Goal: Transaction & Acquisition: Purchase product/service

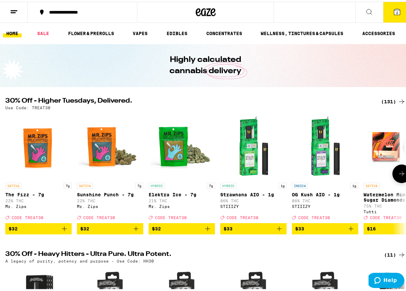
click at [399, 176] on icon at bounding box center [401, 172] width 8 height 8
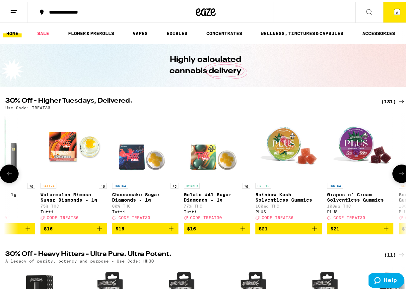
click at [399, 176] on icon at bounding box center [401, 172] width 8 height 8
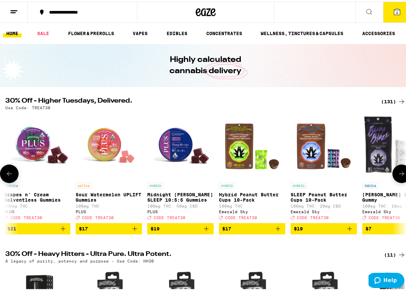
click at [399, 176] on icon at bounding box center [401, 172] width 8 height 8
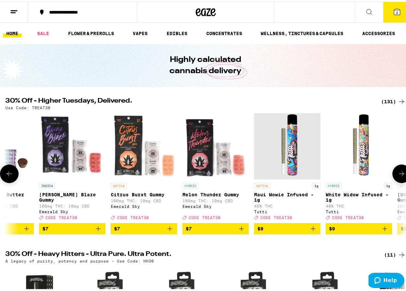
click at [399, 176] on icon at bounding box center [401, 172] width 8 height 8
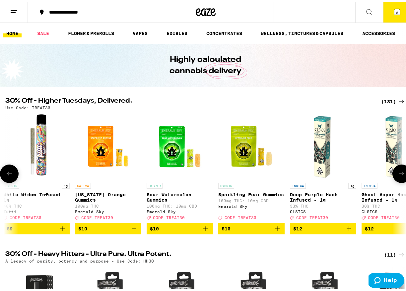
scroll to position [0, 1291]
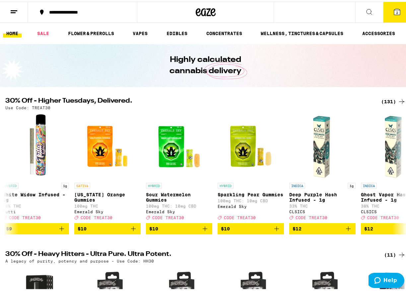
click at [385, 101] on div "(131)" at bounding box center [393, 100] width 25 height 8
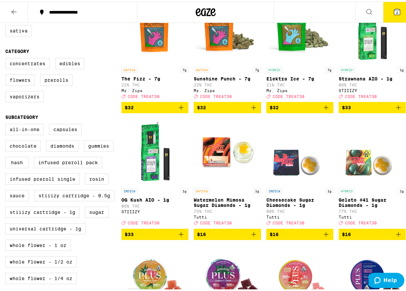
scroll to position [99, 0]
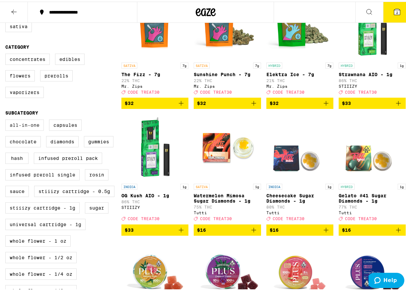
click at [29, 129] on label "All-In-One" at bounding box center [24, 123] width 38 height 11
click at [7, 119] on input "All-In-One" at bounding box center [7, 119] width 0 height 0
checkbox input "true"
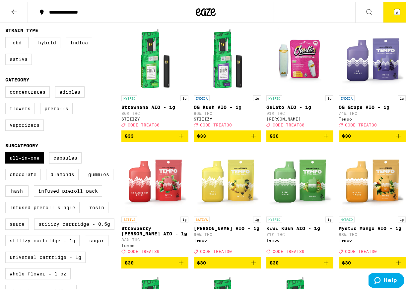
scroll to position [66, 0]
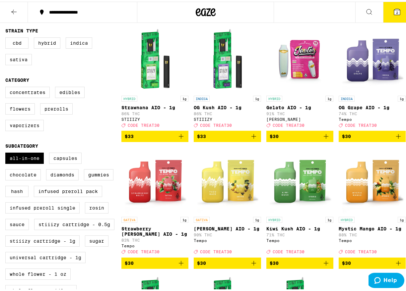
click at [12, 7] on icon at bounding box center [14, 10] width 8 height 8
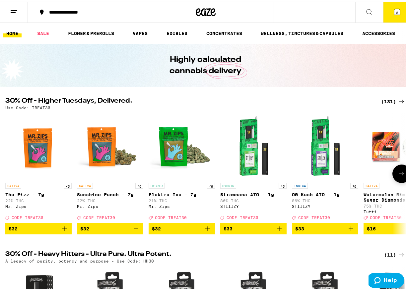
click at [397, 174] on icon at bounding box center [401, 172] width 8 height 8
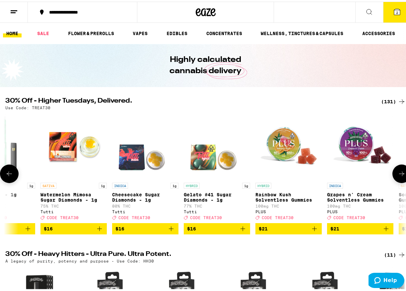
click at [397, 174] on icon at bounding box center [401, 172] width 8 height 8
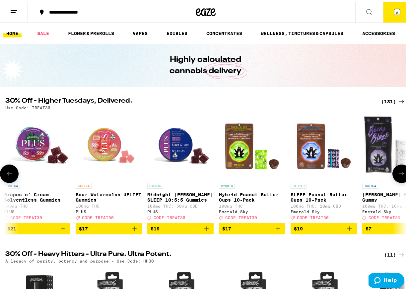
click at [397, 174] on icon at bounding box center [401, 172] width 8 height 8
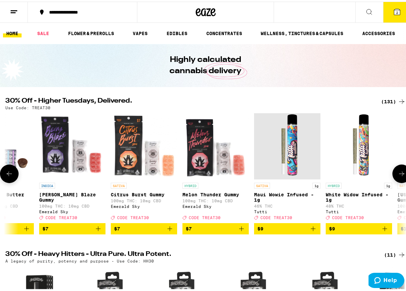
click at [397, 174] on icon at bounding box center [401, 172] width 8 height 8
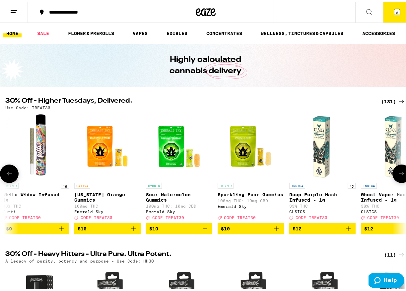
click at [397, 174] on icon at bounding box center [401, 172] width 8 height 8
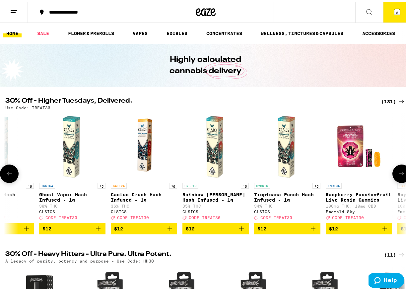
scroll to position [0, 1614]
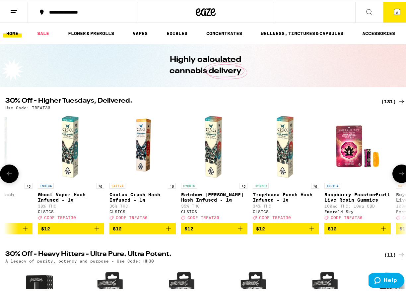
click at [397, 171] on button at bounding box center [401, 172] width 19 height 19
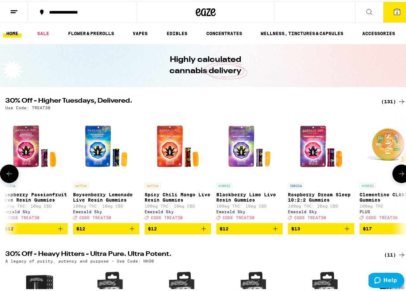
click at [397, 171] on button at bounding box center [401, 172] width 19 height 19
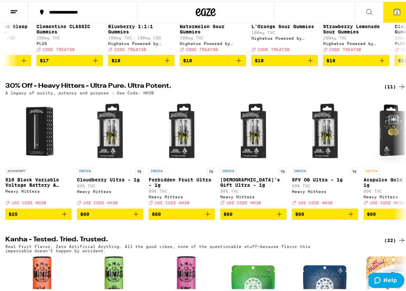
scroll to position [166, 0]
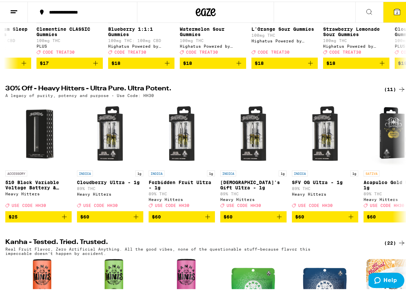
click at [388, 91] on div "(11)" at bounding box center [395, 88] width 22 height 8
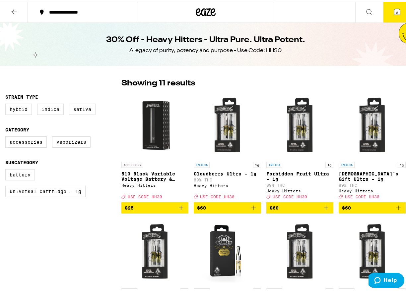
click at [12, 11] on icon at bounding box center [14, 10] width 8 height 8
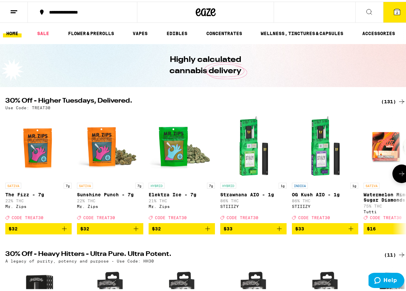
click at [397, 176] on icon at bounding box center [401, 172] width 8 height 8
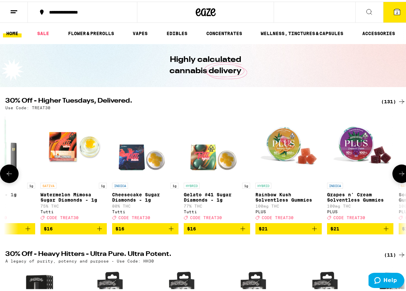
click at [397, 176] on icon at bounding box center [401, 172] width 8 height 8
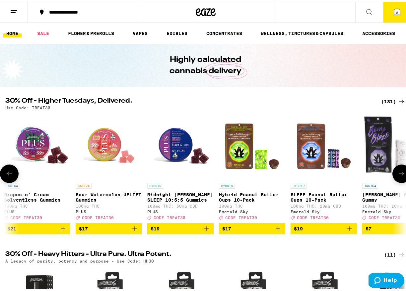
click at [397, 176] on icon at bounding box center [401, 172] width 8 height 8
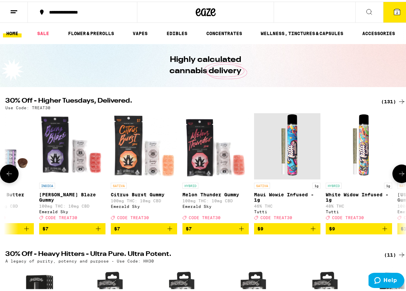
click at [397, 176] on icon at bounding box center [401, 172] width 8 height 8
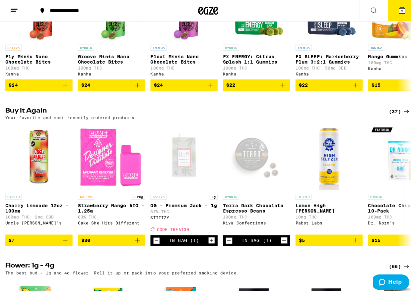
scroll to position [464, 0]
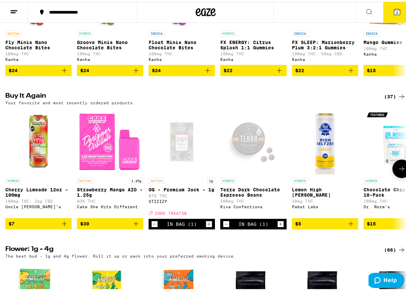
click at [121, 207] on div "Cake She Hits Different" at bounding box center [110, 205] width 66 height 4
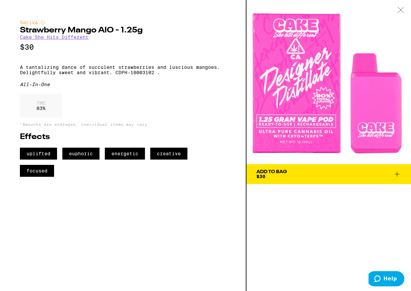
click at [62, 37] on link "Cake She Hits Different" at bounding box center [54, 36] width 69 height 5
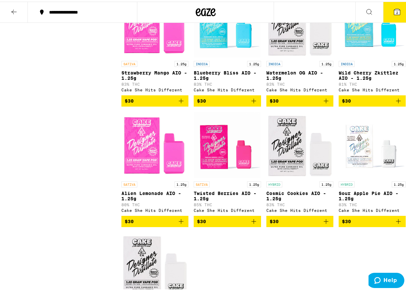
scroll to position [232, 0]
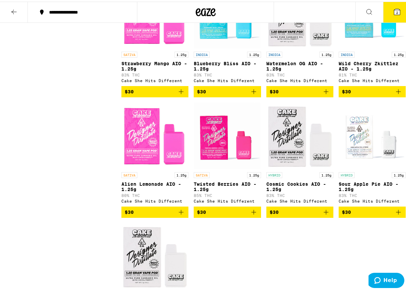
click at [295, 186] on p "Cosmic Cookies AIO - 1.25g" at bounding box center [299, 185] width 67 height 11
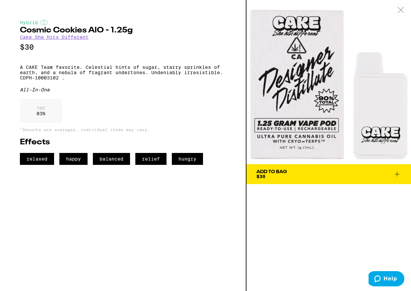
click at [401, 11] on icon at bounding box center [400, 10] width 7 height 6
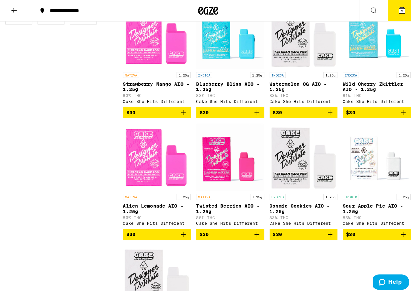
scroll to position [199, 0]
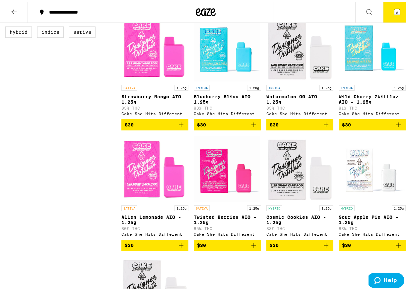
click at [179, 126] on icon "Add to bag" at bounding box center [181, 123] width 8 height 8
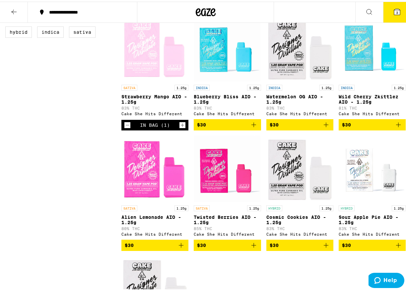
click at [394, 12] on icon at bounding box center [397, 10] width 6 height 6
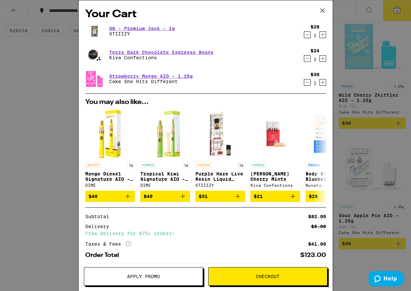
click at [304, 58] on icon "Decrement" at bounding box center [307, 59] width 6 height 8
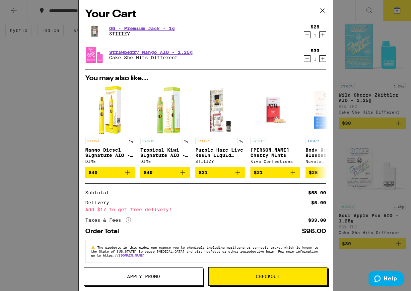
click at [304, 34] on icon "Decrement" at bounding box center [307, 35] width 6 height 8
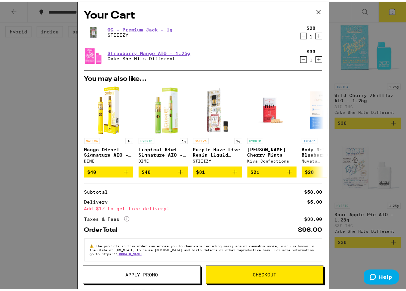
scroll to position [220, 0]
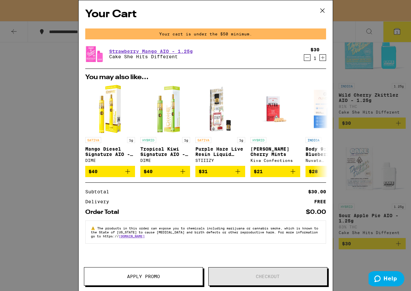
click at [322, 11] on icon at bounding box center [322, 11] width 4 height 4
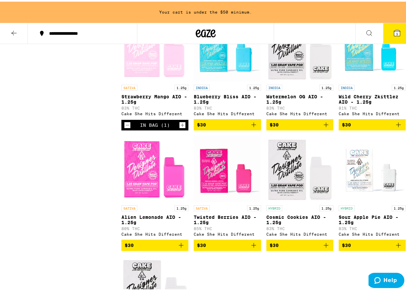
drag, startPoint x: 8, startPoint y: 30, endPoint x: 15, endPoint y: 54, distance: 25.2
click at [8, 30] on button at bounding box center [14, 32] width 28 height 21
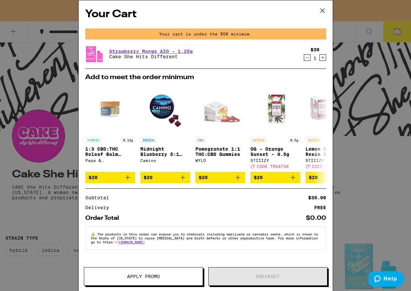
click at [319, 11] on icon at bounding box center [322, 11] width 10 height 10
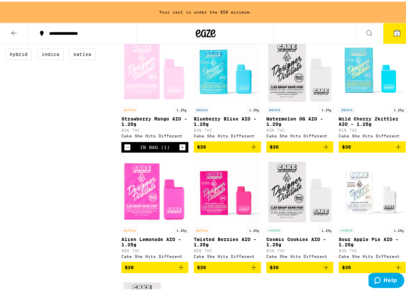
scroll to position [199, 0]
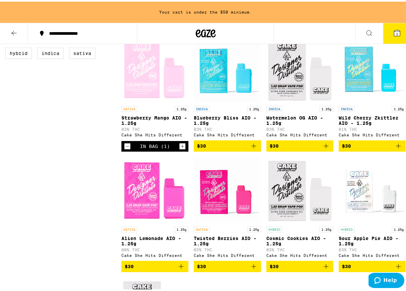
click at [17, 32] on icon at bounding box center [14, 32] width 8 height 8
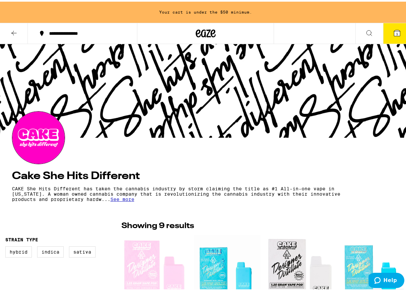
drag, startPoint x: 205, startPoint y: 27, endPoint x: 208, endPoint y: 49, distance: 22.8
click at [205, 27] on icon at bounding box center [206, 32] width 20 height 12
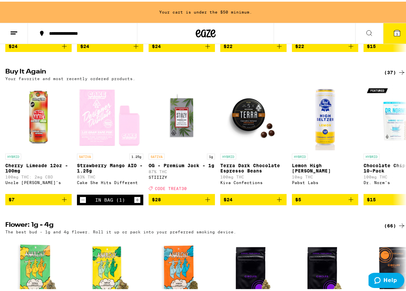
scroll to position [530, 0]
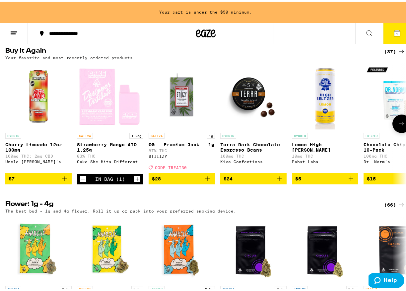
click at [66, 181] on icon "Add to bag" at bounding box center [64, 177] width 8 height 8
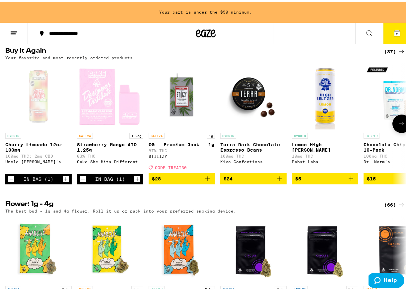
click at [66, 182] on icon "Increment" at bounding box center [66, 178] width 6 height 8
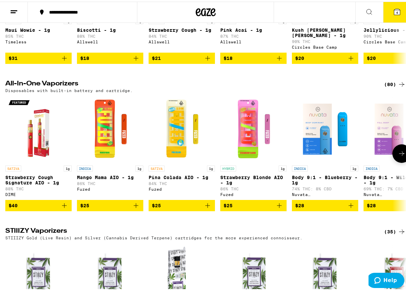
scroll to position [1073, 0]
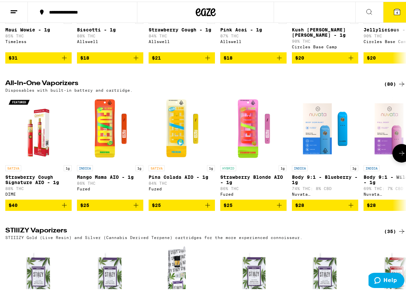
click at [397, 156] on icon at bounding box center [401, 152] width 8 height 8
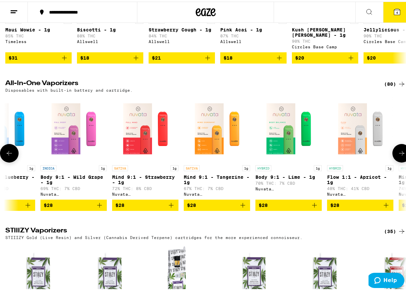
click at [397, 156] on icon at bounding box center [401, 152] width 8 height 8
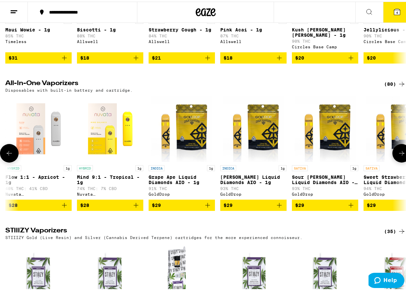
scroll to position [0, 646]
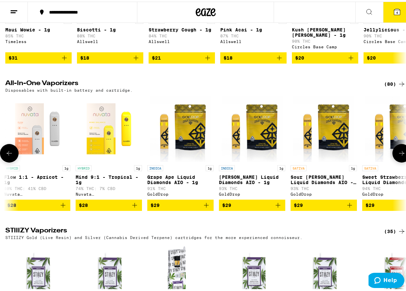
click at [397, 156] on icon at bounding box center [401, 152] width 8 height 8
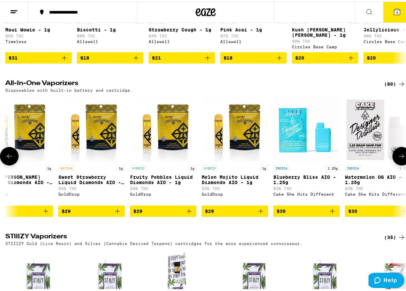
scroll to position [0, 969]
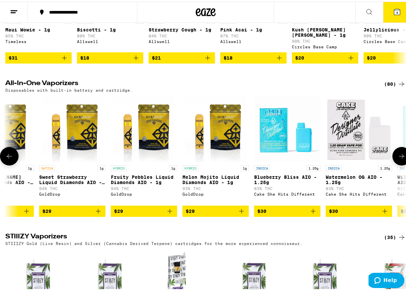
click at [397, 164] on button at bounding box center [401, 155] width 19 height 19
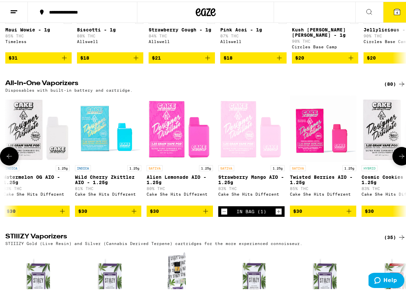
scroll to position [0, 1291]
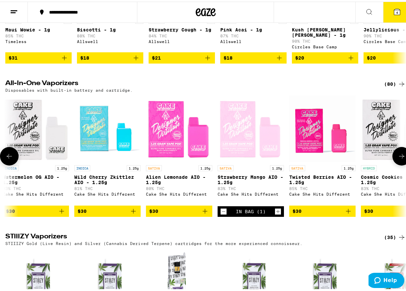
click at [223, 214] on icon "Decrement" at bounding box center [223, 210] width 6 height 8
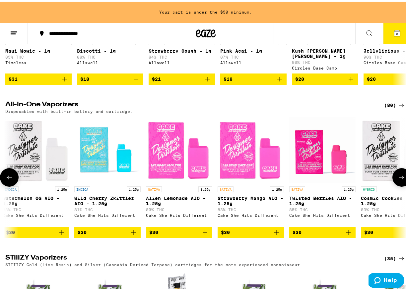
scroll to position [1094, 0]
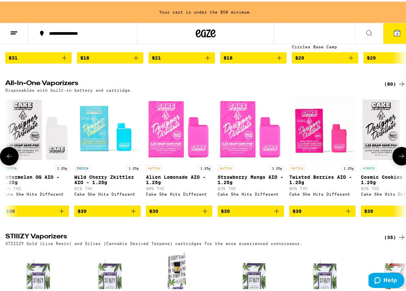
click at [348, 214] on icon "Add to bag" at bounding box center [348, 210] width 8 height 8
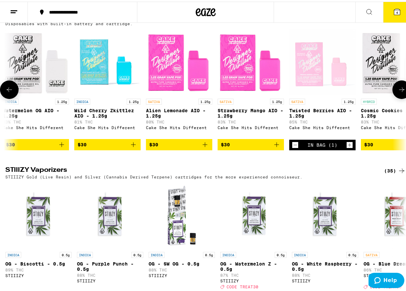
scroll to position [1139, 0]
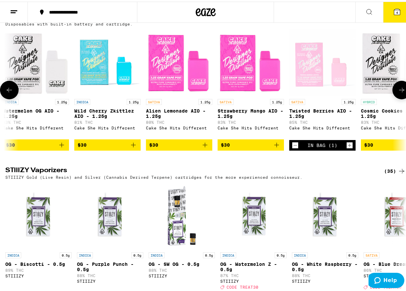
click at [318, 117] on p "Twisted Berries AIO - 1.25g" at bounding box center [322, 112] width 66 height 11
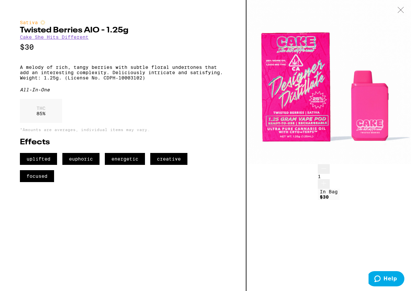
click at [402, 8] on icon at bounding box center [400, 10] width 7 height 6
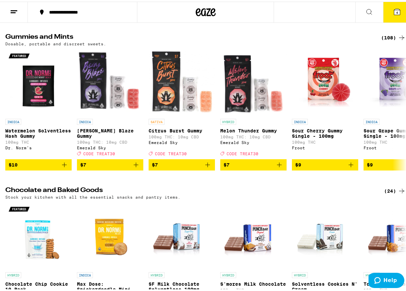
scroll to position [1868, 0]
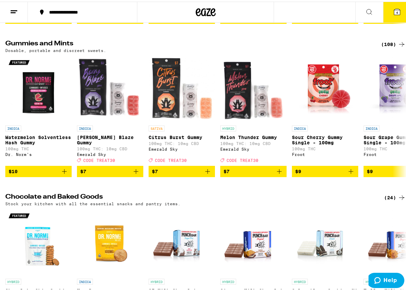
click at [385, 47] on div "(108)" at bounding box center [393, 43] width 25 height 8
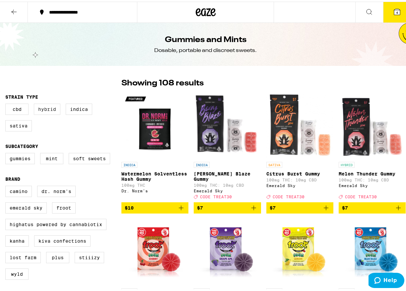
click at [43, 108] on label "Hybrid" at bounding box center [47, 107] width 27 height 11
click at [7, 103] on input "Hybrid" at bounding box center [7, 103] width 0 height 0
checkbox input "true"
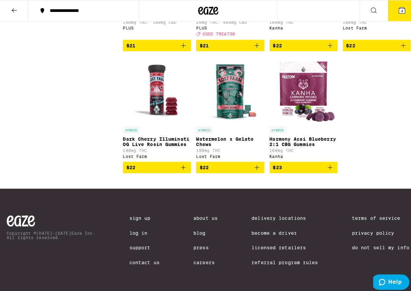
scroll to position [1087, 0]
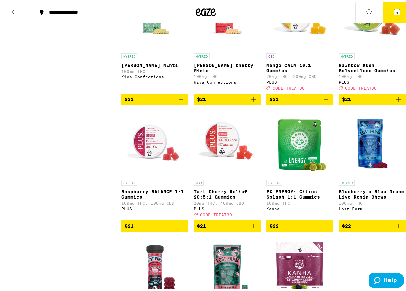
click at [394, 11] on icon at bounding box center [397, 10] width 6 height 6
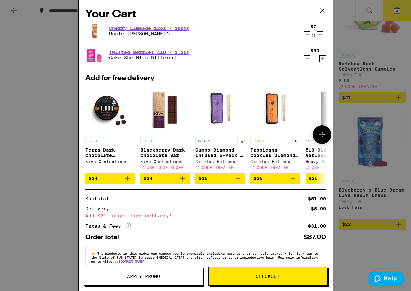
scroll to position [15, 0]
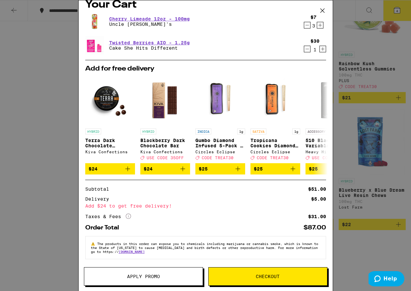
click at [279, 274] on span "Checkout" at bounding box center [268, 276] width 24 height 5
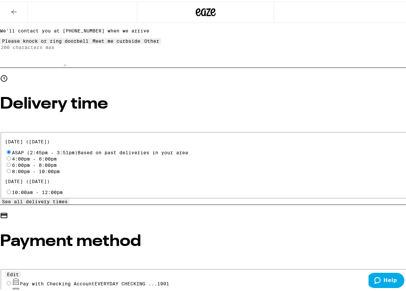
scroll to position [162, 0]
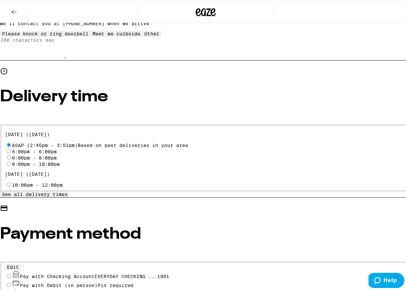
click at [11, 272] on input "Pay with Checking Account EVERYDAY CHECKING ...1991" at bounding box center [9, 274] width 4 height 4
radio input "true"
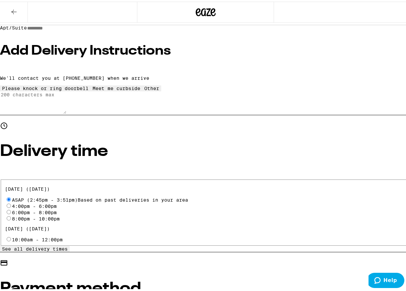
scroll to position [0, 0]
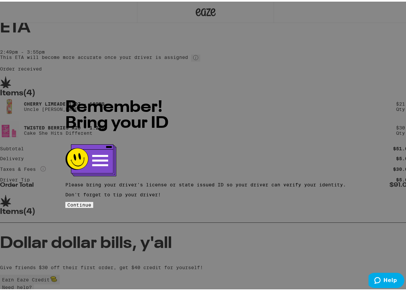
click at [239, 205] on div "Remember! Bring your ID Please bring your driver's license or state issued ID s…" at bounding box center [205, 146] width 280 height 122
click at [93, 201] on button "Continue" at bounding box center [79, 204] width 28 height 6
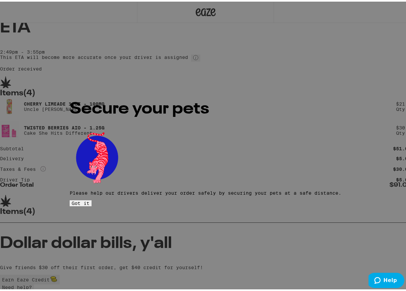
click at [91, 199] on button "Got it" at bounding box center [81, 202] width 22 height 6
